Goal: Browse casually: Explore the website without a specific task or goal

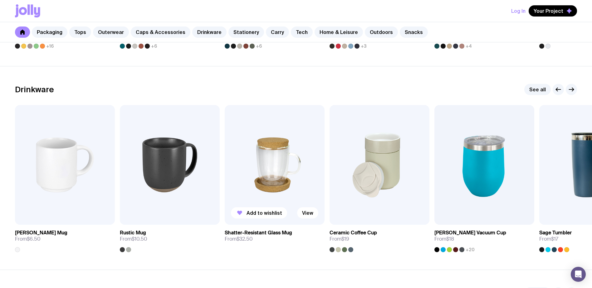
scroll to position [863, 0]
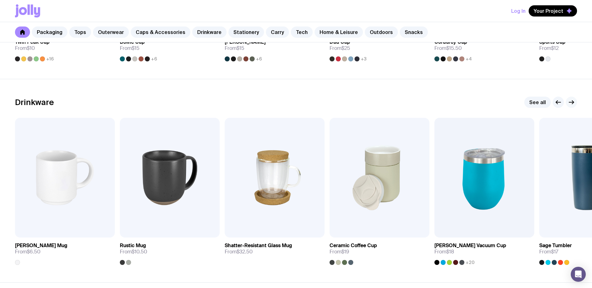
click at [571, 103] on icon "button" at bounding box center [570, 102] width 7 height 7
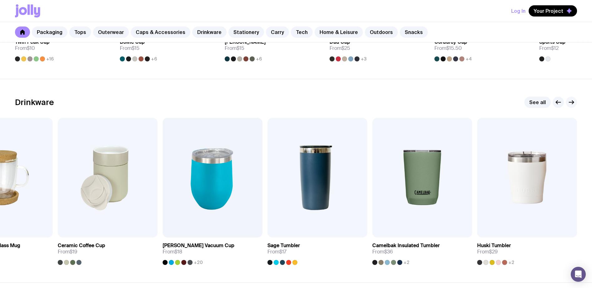
click at [571, 103] on icon "button" at bounding box center [570, 102] width 7 height 7
click at [556, 100] on icon "button" at bounding box center [557, 102] width 7 height 7
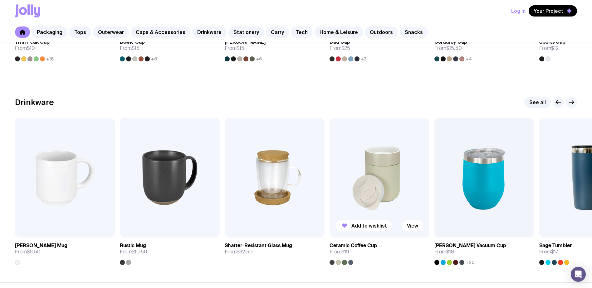
click at [401, 182] on img at bounding box center [379, 178] width 100 height 120
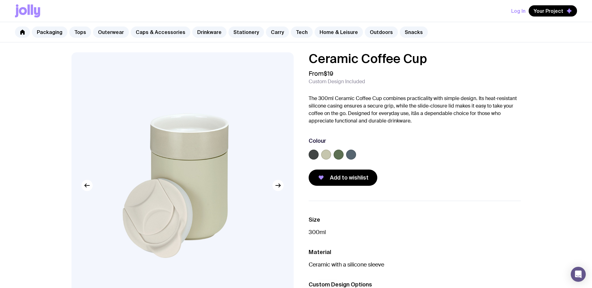
click at [315, 155] on label at bounding box center [313, 155] width 10 height 10
click at [0, 0] on input "radio" at bounding box center [0, 0] width 0 height 0
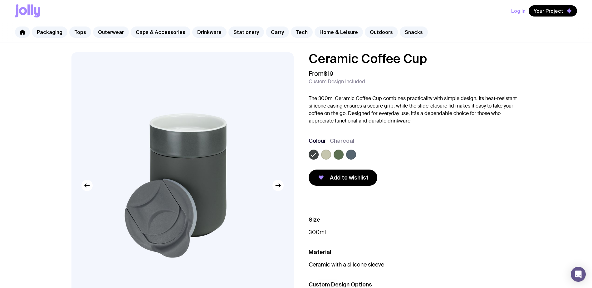
click at [276, 192] on img at bounding box center [182, 185] width 222 height 266
click at [282, 188] on button "button" at bounding box center [277, 185] width 11 height 11
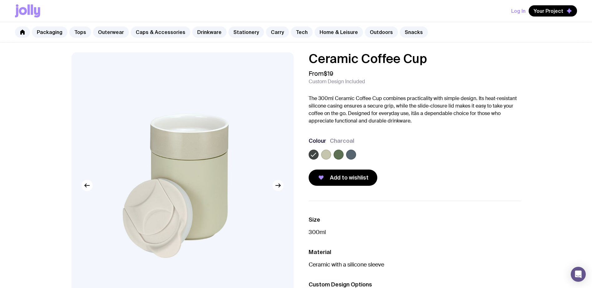
click at [281, 187] on icon "button" at bounding box center [277, 185] width 7 height 7
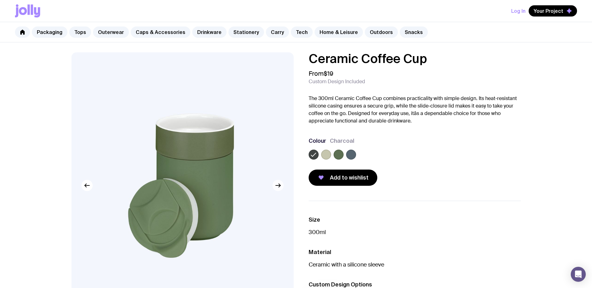
click at [281, 187] on icon "button" at bounding box center [277, 185] width 7 height 7
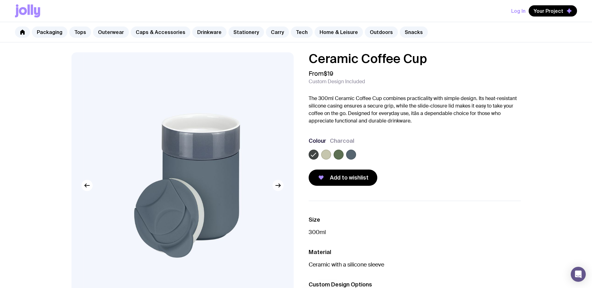
click at [281, 187] on icon "button" at bounding box center [277, 185] width 7 height 7
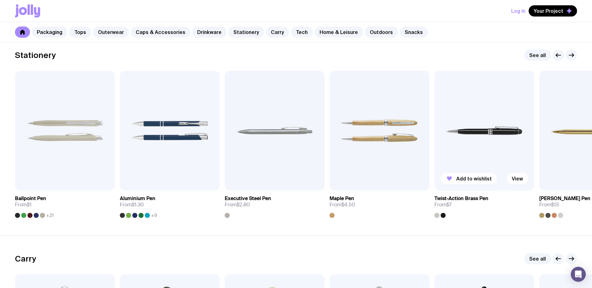
scroll to position [1115, 0]
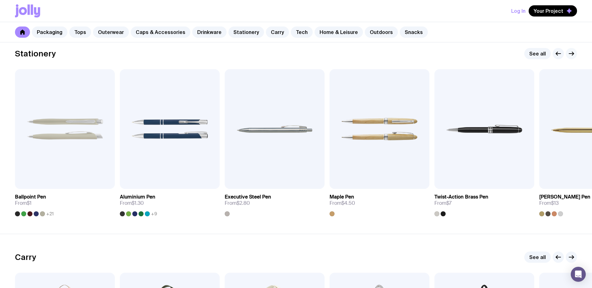
click at [571, 55] on icon "button" at bounding box center [570, 53] width 7 height 7
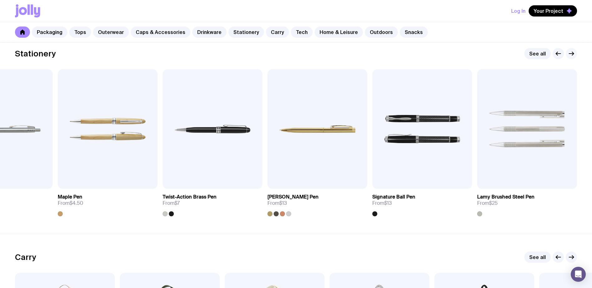
click at [571, 55] on icon "button" at bounding box center [570, 53] width 7 height 7
click at [572, 54] on icon "button" at bounding box center [570, 53] width 7 height 7
click at [543, 52] on link "See all" at bounding box center [537, 53] width 27 height 11
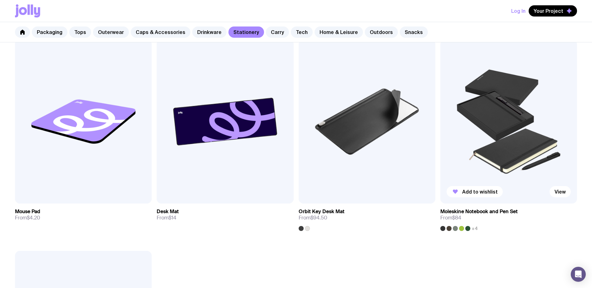
scroll to position [1194, 0]
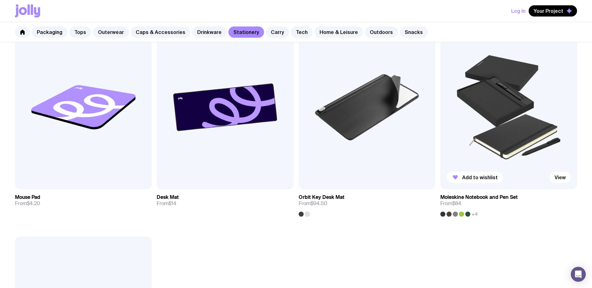
click at [499, 196] on h3 "Moleskine Notebook and Pen Set" at bounding box center [478, 197] width 77 height 6
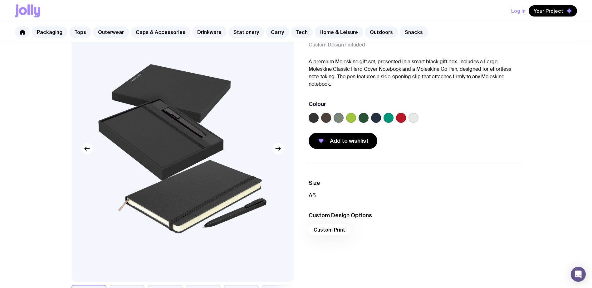
scroll to position [38, 0]
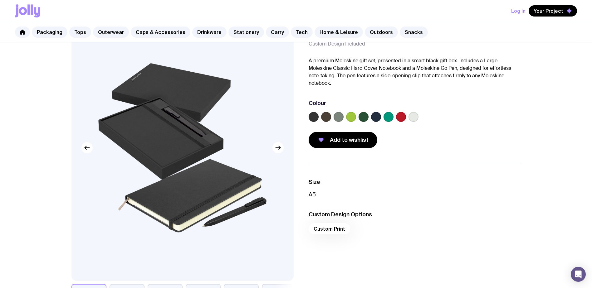
click at [417, 117] on label at bounding box center [413, 117] width 10 height 10
click at [0, 0] on input "radio" at bounding box center [0, 0] width 0 height 0
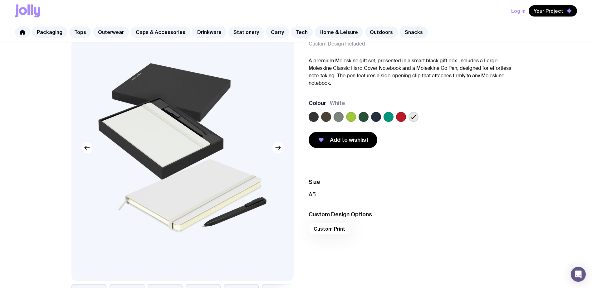
click at [378, 116] on label at bounding box center [376, 117] width 10 height 10
click at [0, 0] on input "radio" at bounding box center [0, 0] width 0 height 0
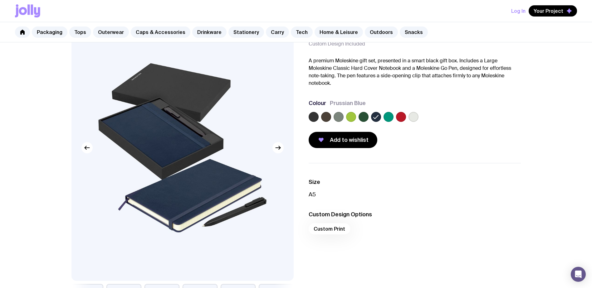
click at [312, 116] on label at bounding box center [313, 117] width 10 height 10
click at [0, 0] on input "radio" at bounding box center [0, 0] width 0 height 0
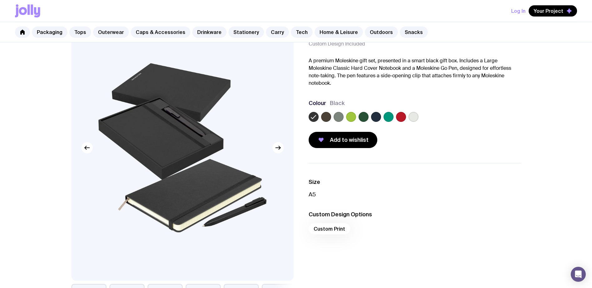
click at [150, 87] on img at bounding box center [182, 148] width 222 height 266
click at [278, 146] on icon "button" at bounding box center [277, 147] width 7 height 7
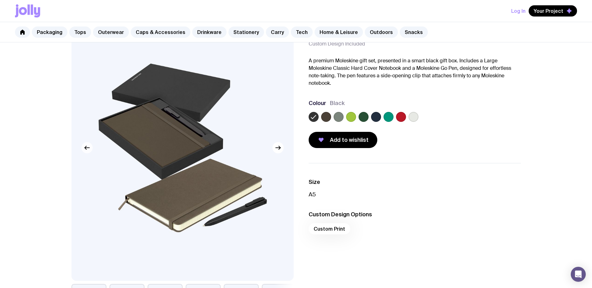
click at [86, 149] on icon "button" at bounding box center [86, 147] width 2 height 3
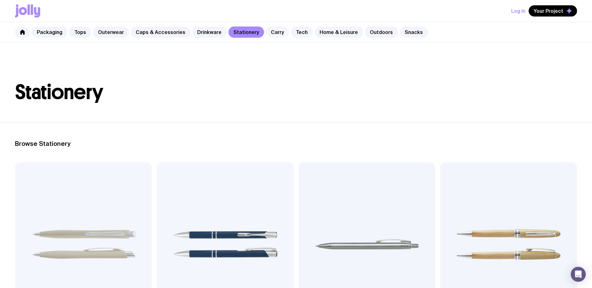
click at [267, 31] on link "Carry" at bounding box center [277, 32] width 23 height 11
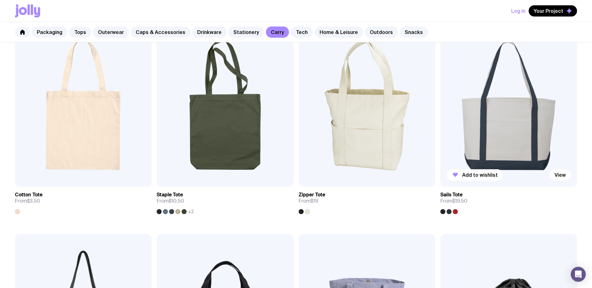
scroll to position [138, 0]
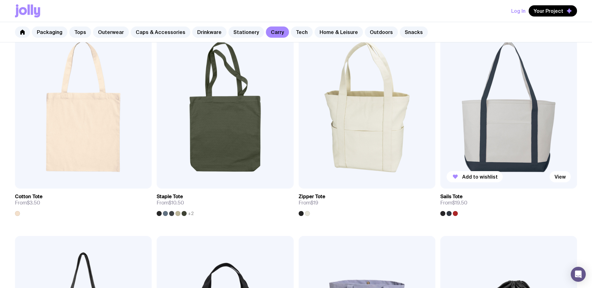
click at [515, 135] on img at bounding box center [508, 107] width 137 height 164
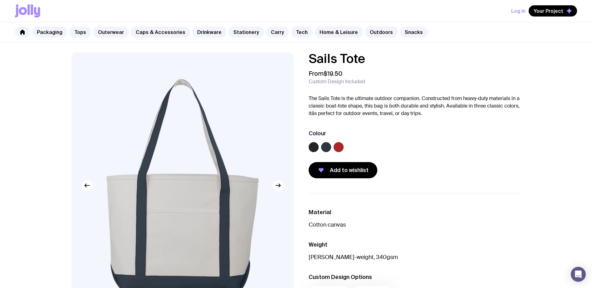
click at [318, 147] on label at bounding box center [313, 147] width 10 height 10
click at [0, 0] on input "radio" at bounding box center [0, 0] width 0 height 0
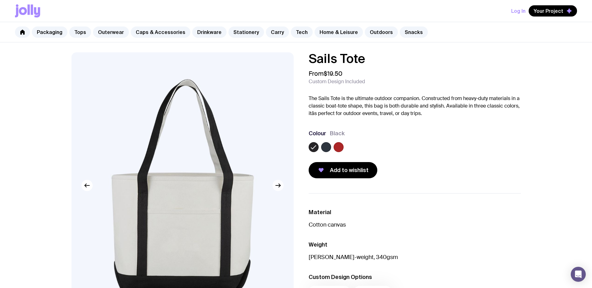
click at [274, 185] on icon "button" at bounding box center [277, 185] width 7 height 7
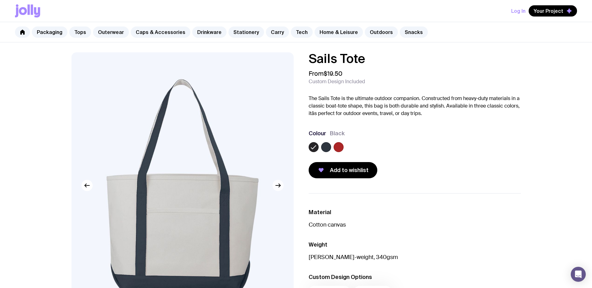
click at [277, 185] on icon "button" at bounding box center [277, 185] width 7 height 7
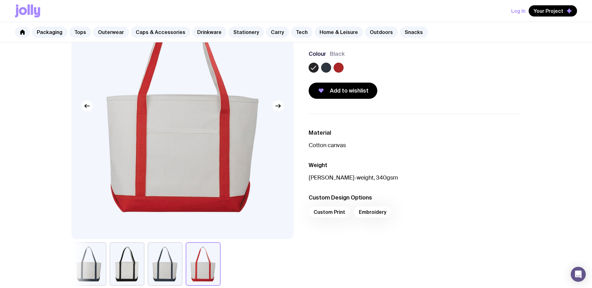
scroll to position [81, 0]
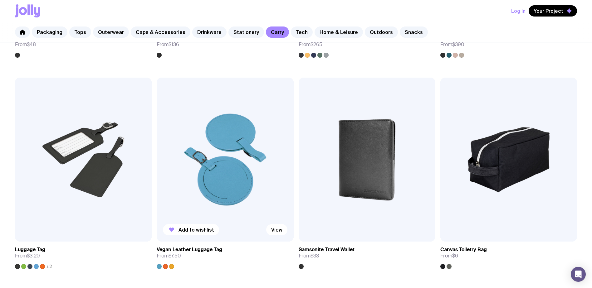
scroll to position [1567, 0]
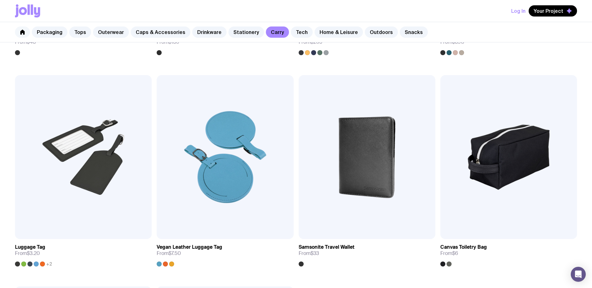
click at [23, 33] on icon at bounding box center [22, 32] width 4 height 5
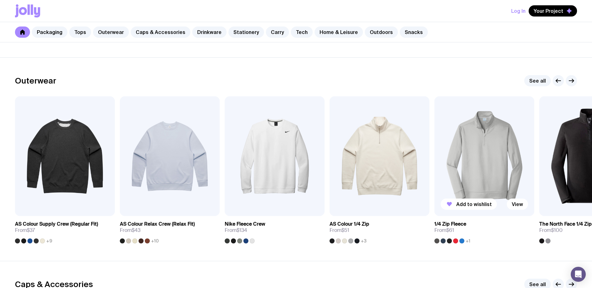
scroll to position [462, 0]
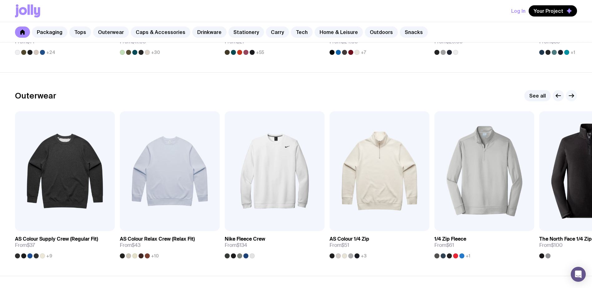
click at [571, 98] on icon "button" at bounding box center [570, 95] width 7 height 7
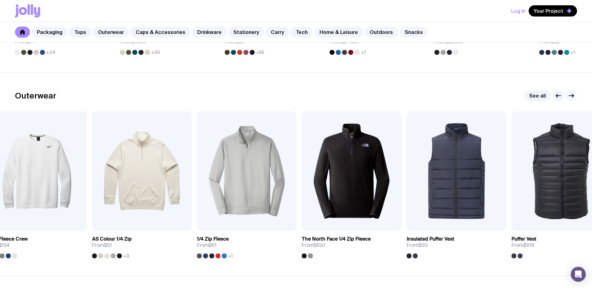
click at [571, 98] on icon "button" at bounding box center [570, 95] width 7 height 7
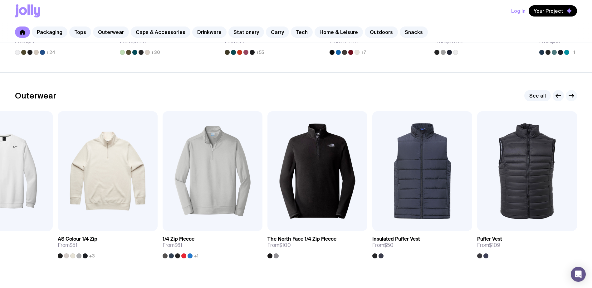
click at [571, 92] on icon "button" at bounding box center [570, 95] width 7 height 7
click at [574, 96] on icon "button" at bounding box center [570, 95] width 7 height 7
click at [486, 255] on div at bounding box center [485, 256] width 5 height 5
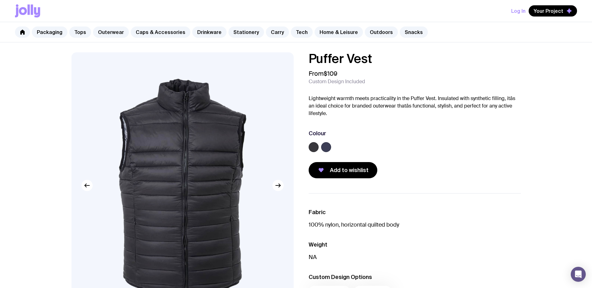
click at [328, 147] on label at bounding box center [326, 147] width 10 height 10
click at [0, 0] on input "radio" at bounding box center [0, 0] width 0 height 0
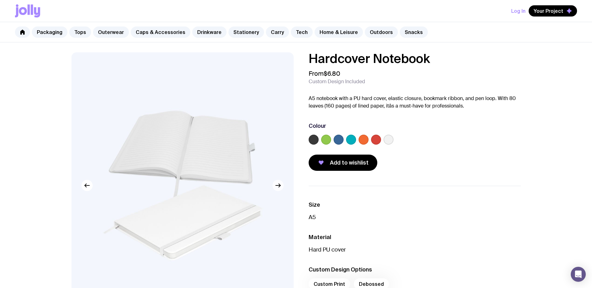
click at [278, 185] on icon "button" at bounding box center [277, 185] width 7 height 7
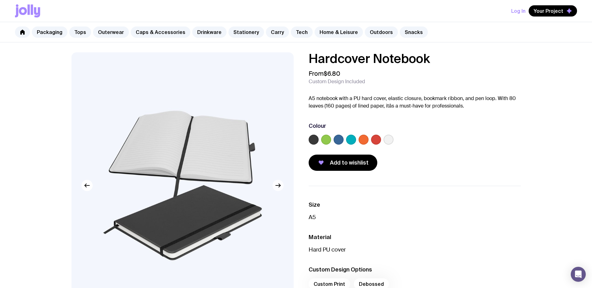
click at [278, 185] on icon "button" at bounding box center [277, 185] width 7 height 7
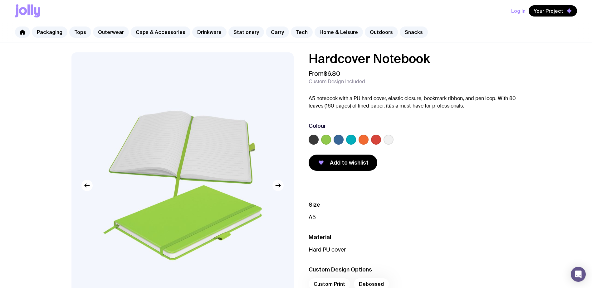
click at [279, 185] on icon "button" at bounding box center [277, 185] width 7 height 7
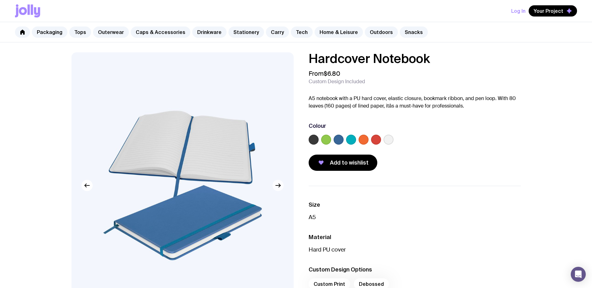
click at [279, 185] on icon "button" at bounding box center [277, 185] width 7 height 7
